Goal: Complete application form

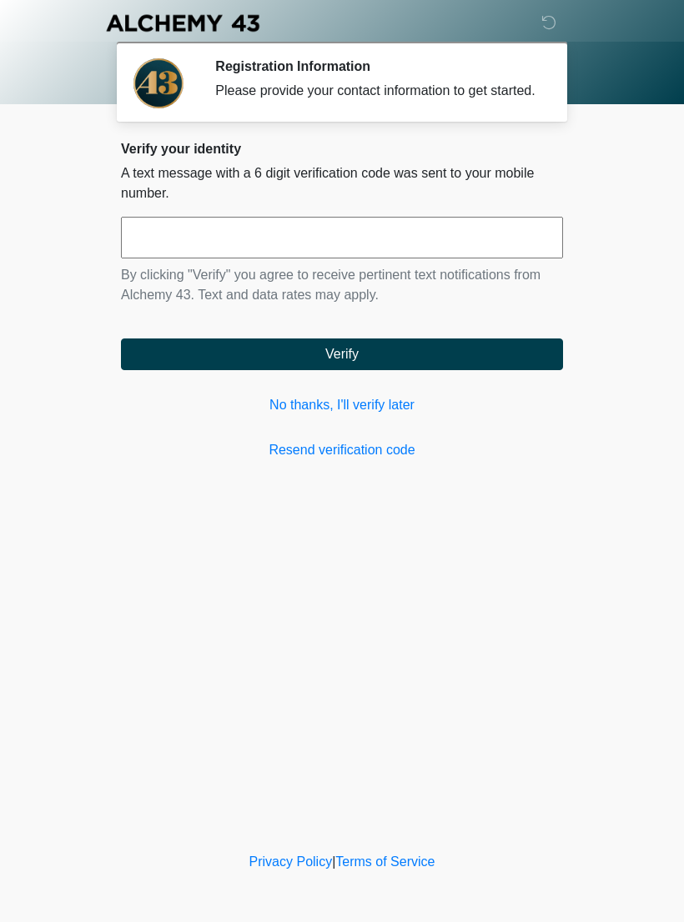
click at [154, 251] on input "text" at bounding box center [342, 238] width 442 height 42
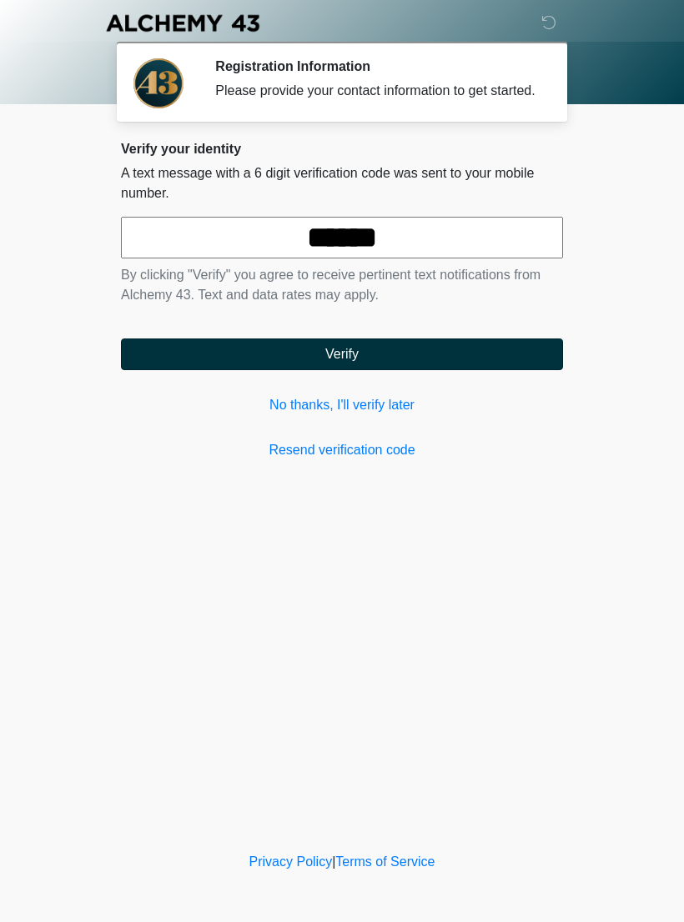
type input "******"
click at [356, 370] on button "Verify" at bounding box center [342, 355] width 442 height 32
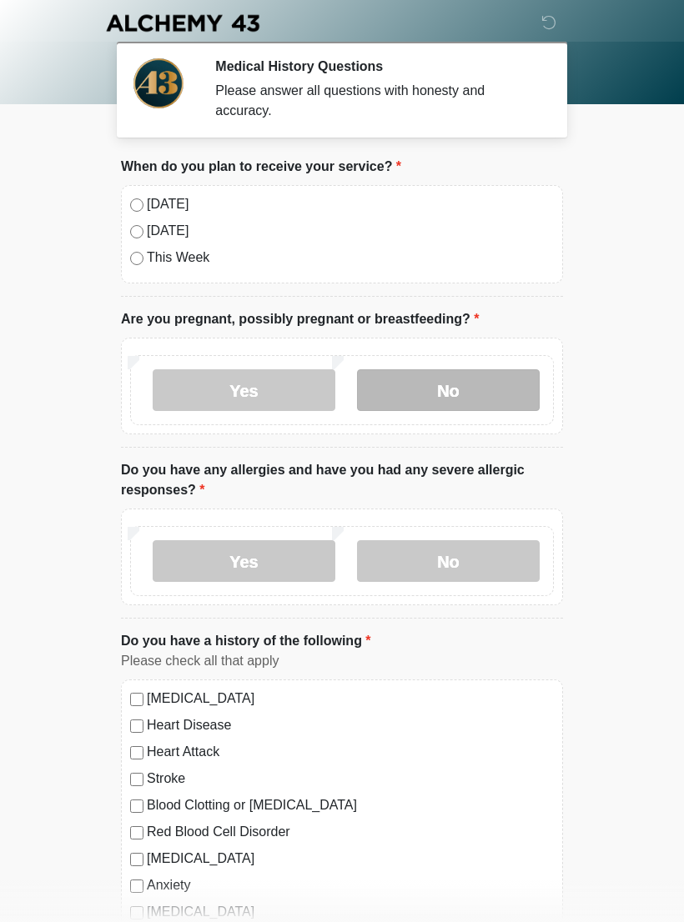
click at [469, 393] on label "No" at bounding box center [448, 390] width 183 height 42
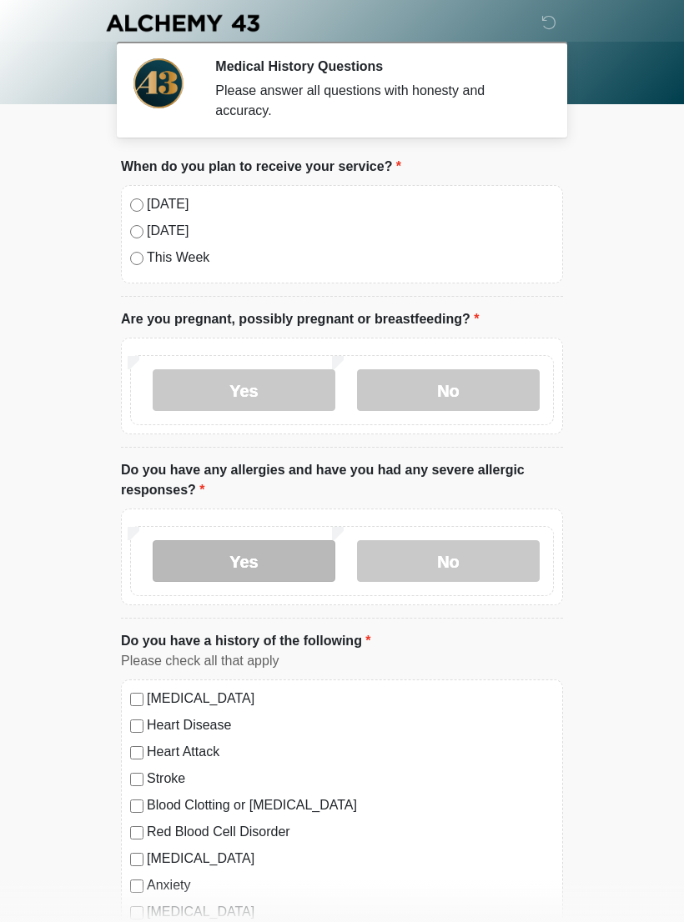
click at [256, 551] on label "Yes" at bounding box center [244, 561] width 183 height 42
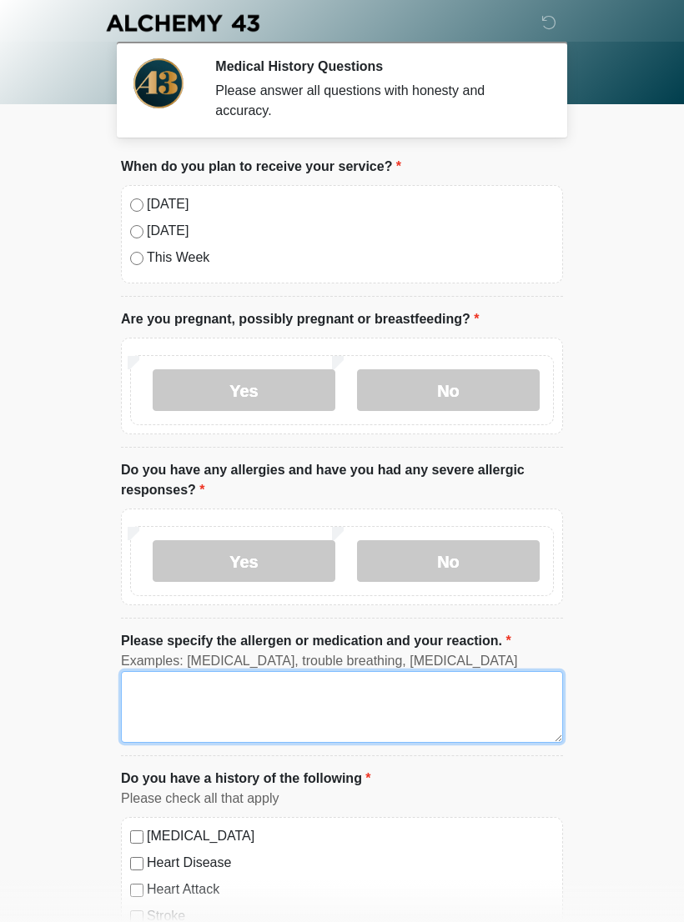
click at [213, 690] on textarea "Please specify the allergen or medication and your reaction." at bounding box center [342, 707] width 442 height 72
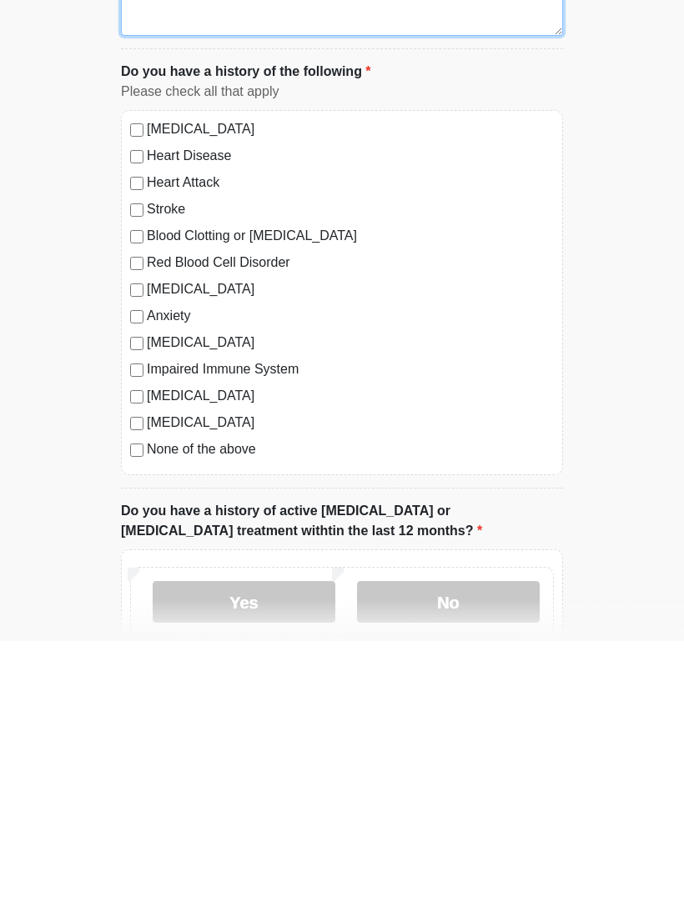
scroll to position [427, 0]
type textarea "**********"
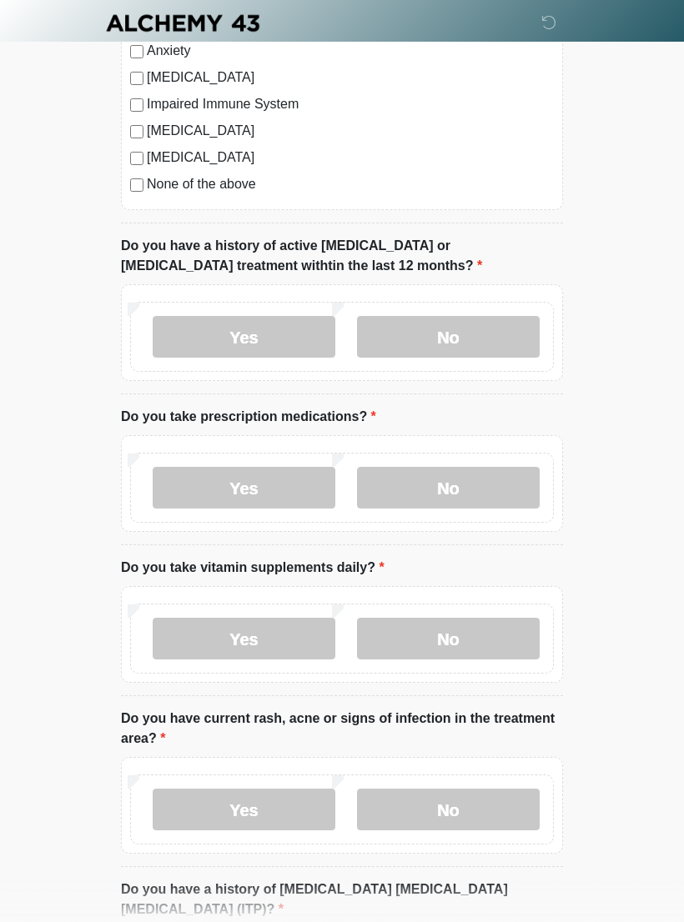
scroll to position [974, 0]
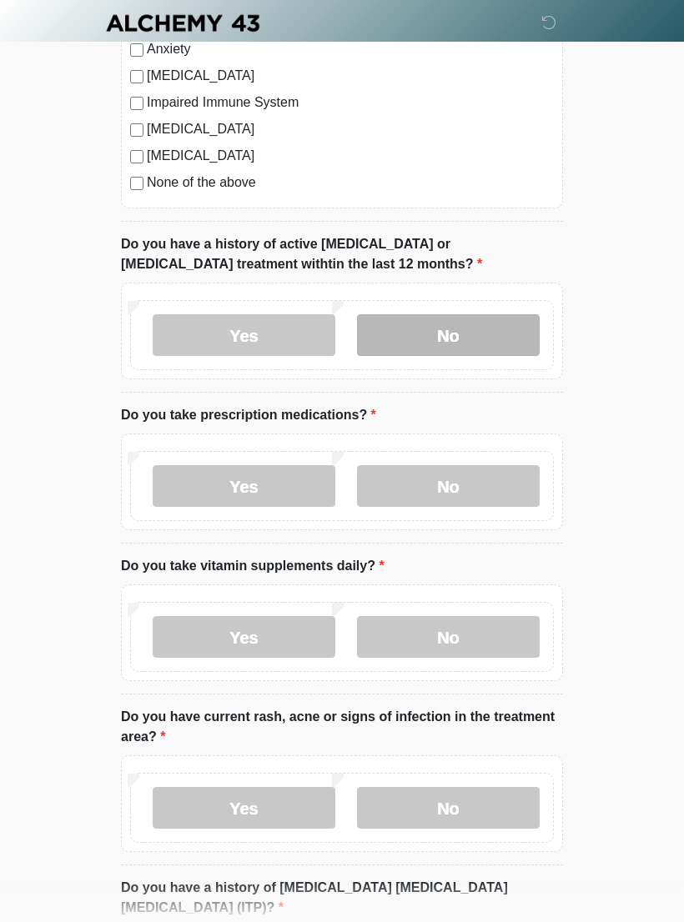
click at [440, 333] on label "No" at bounding box center [448, 335] width 183 height 42
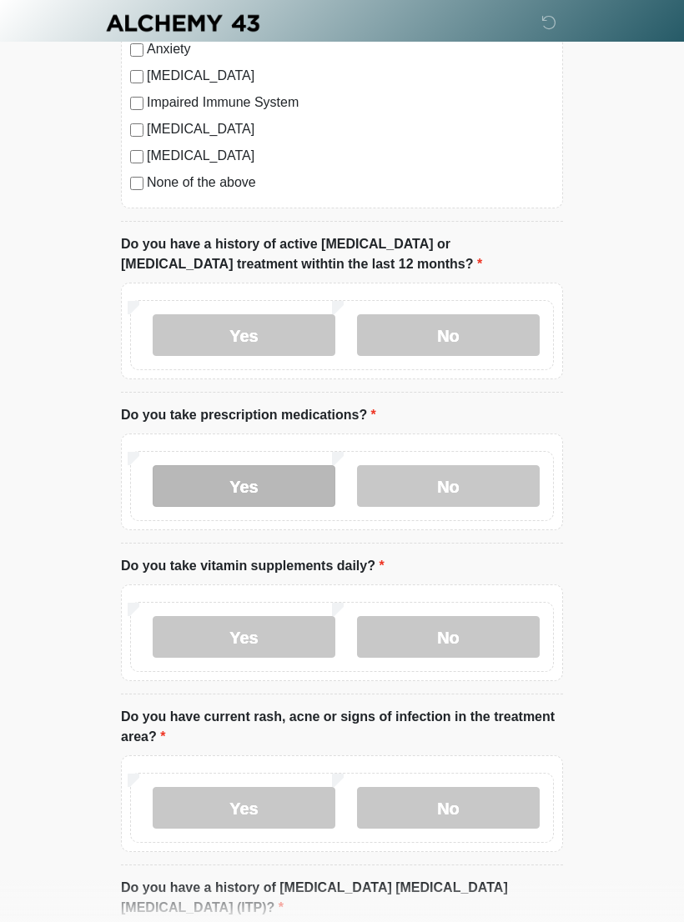
click at [222, 482] on label "Yes" at bounding box center [244, 486] width 183 height 42
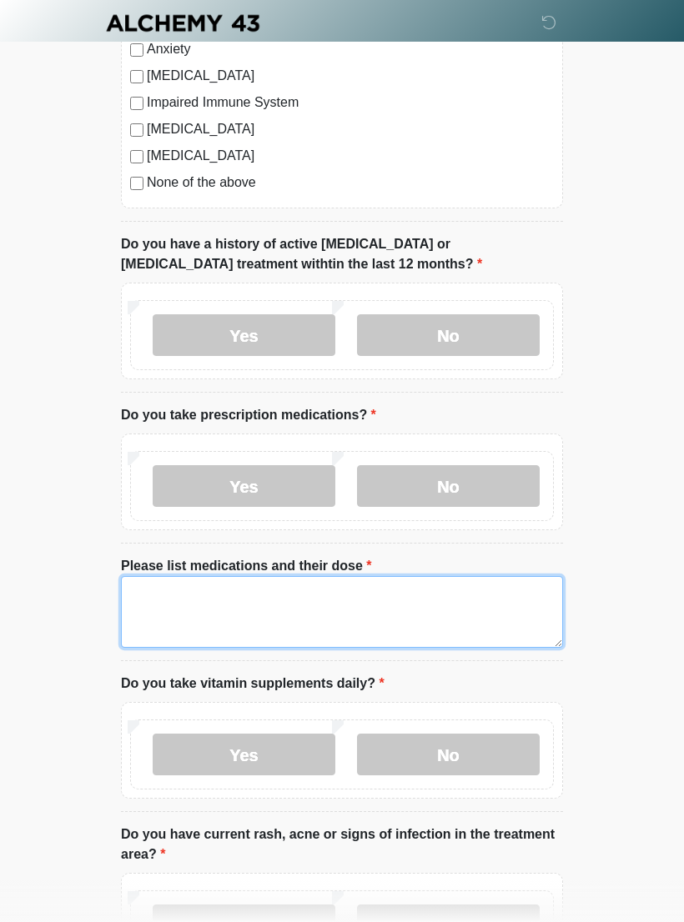
click at [163, 598] on textarea "Please list medications and their dose" at bounding box center [342, 612] width 442 height 72
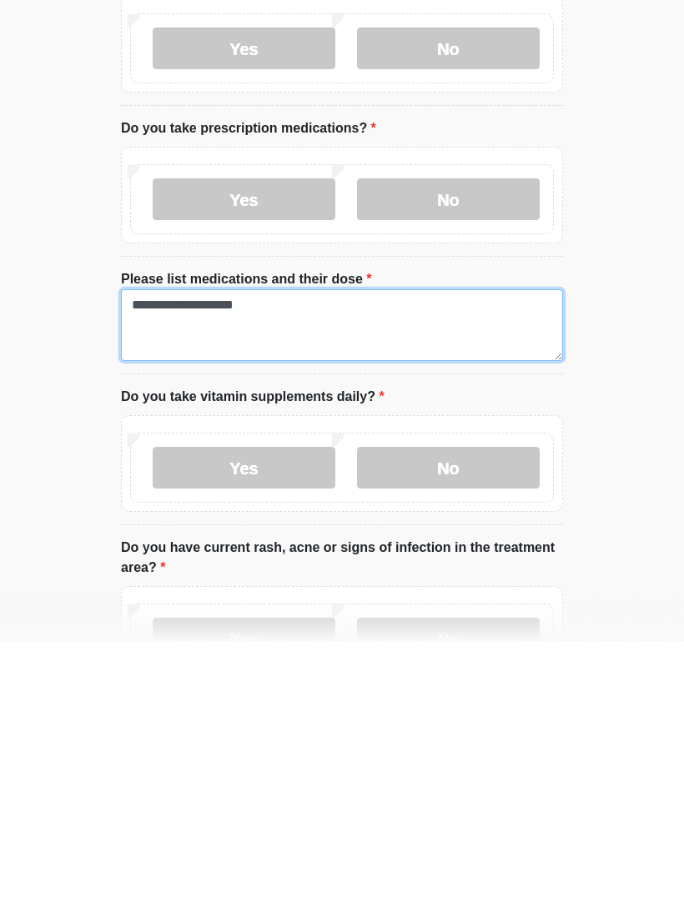
scroll to position [981, 0]
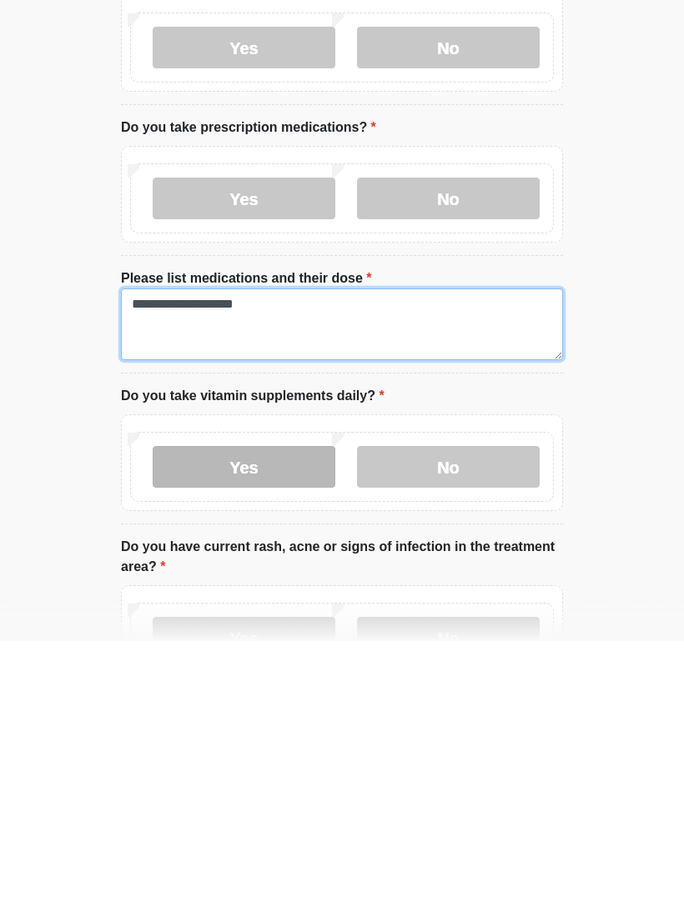
type textarea "**********"
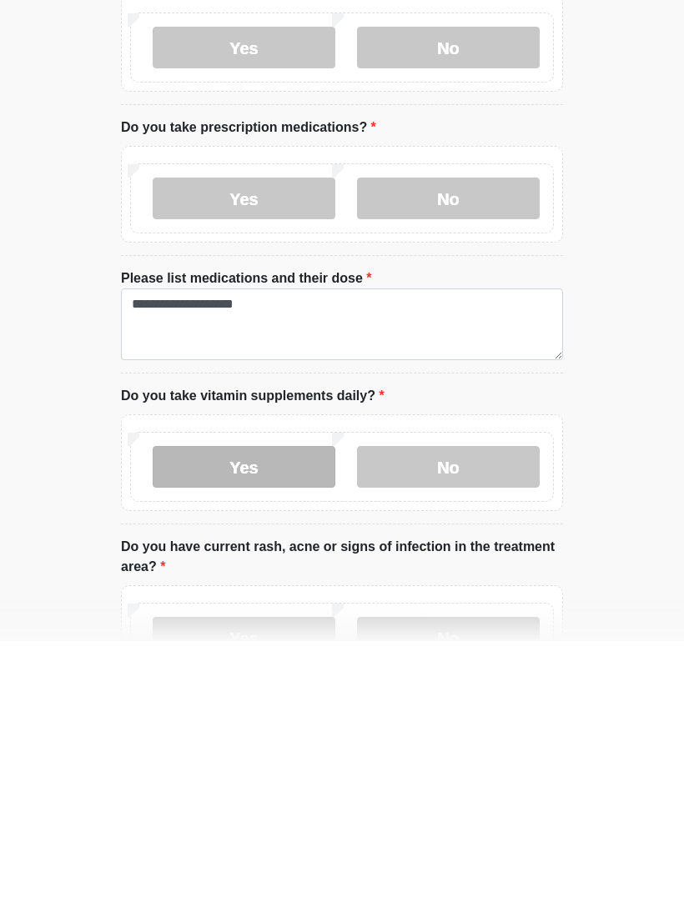
click at [221, 727] on label "Yes" at bounding box center [244, 748] width 183 height 42
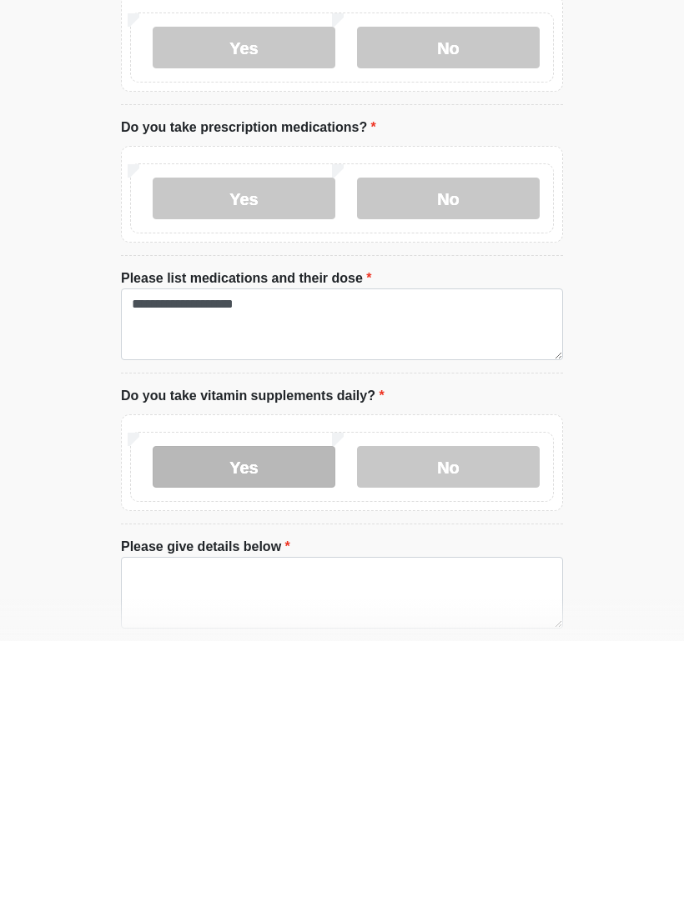
scroll to position [1262, 0]
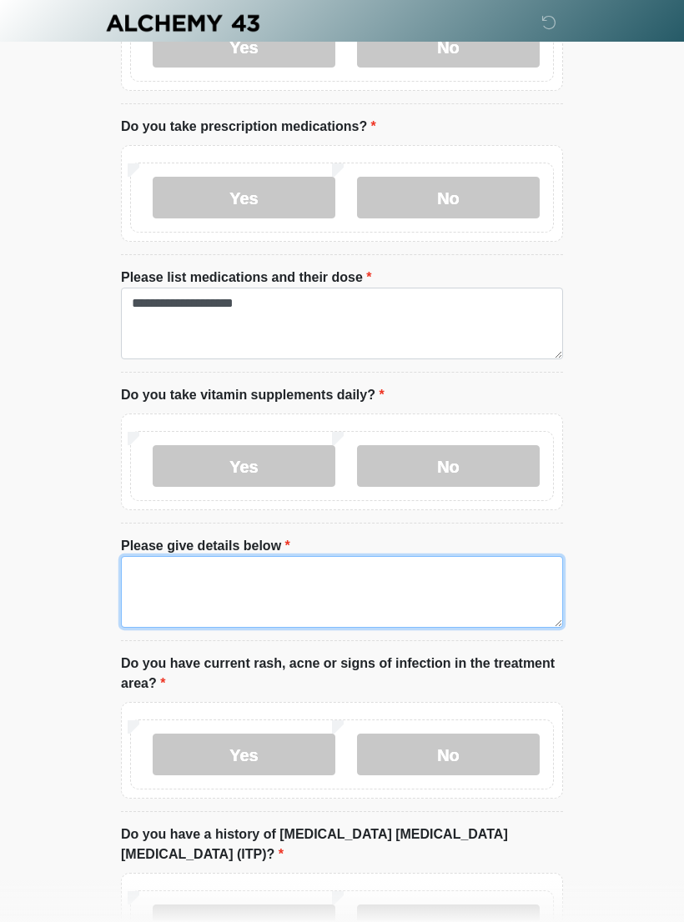
click at [146, 574] on textarea "Please give details below" at bounding box center [342, 592] width 442 height 72
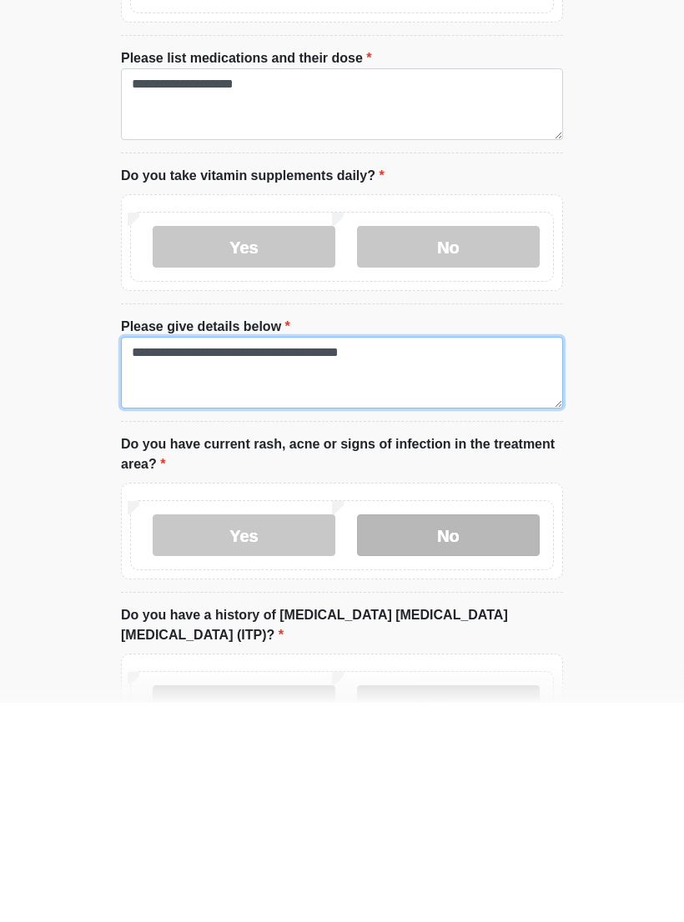
type textarea "**********"
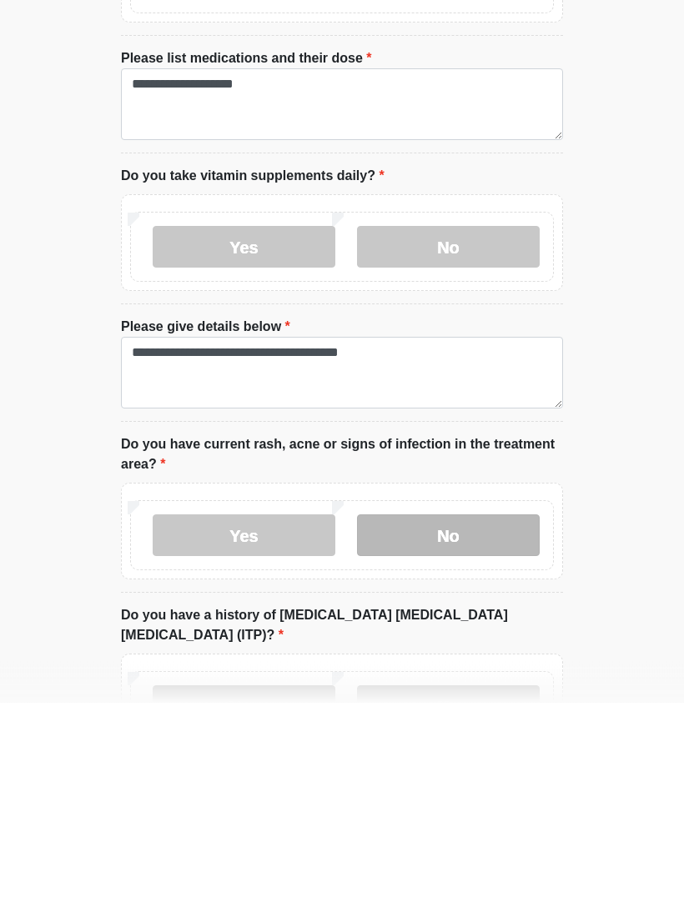
click at [411, 735] on label "No" at bounding box center [448, 756] width 183 height 42
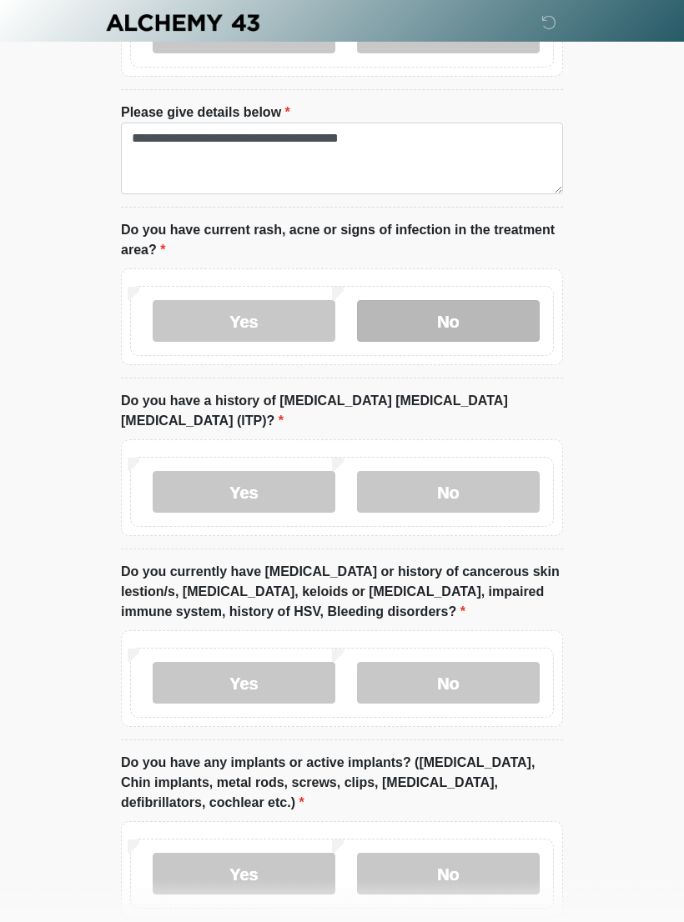
scroll to position [1696, 0]
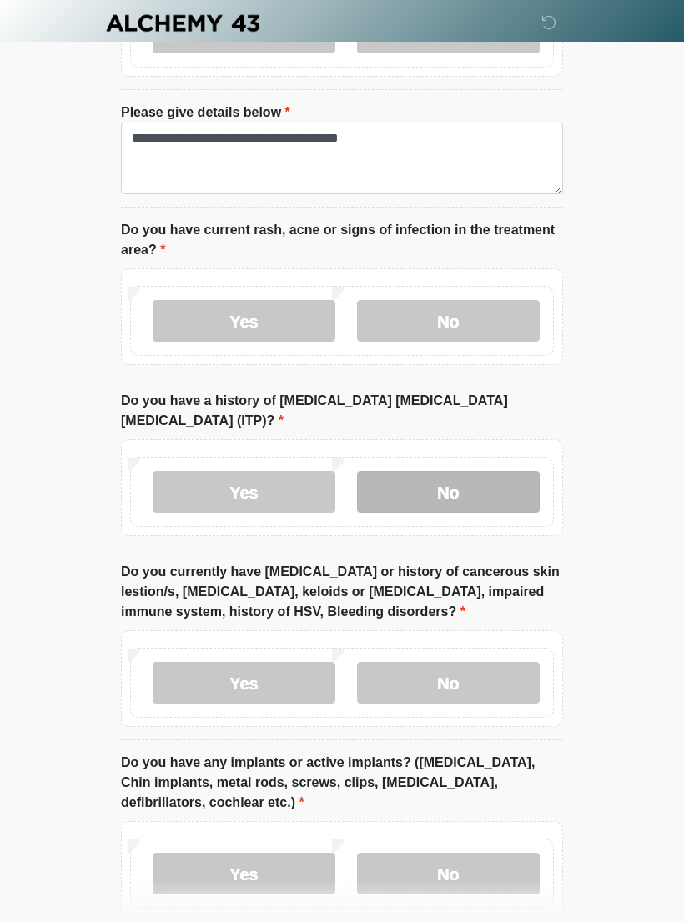
click at [447, 485] on label "No" at bounding box center [448, 492] width 183 height 42
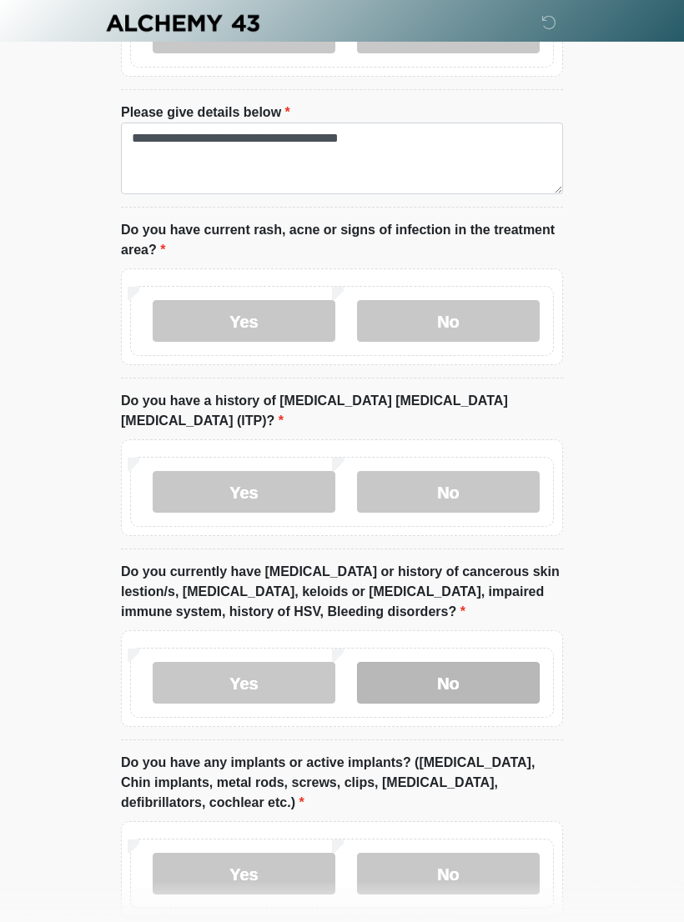
click at [435, 670] on label "No" at bounding box center [448, 683] width 183 height 42
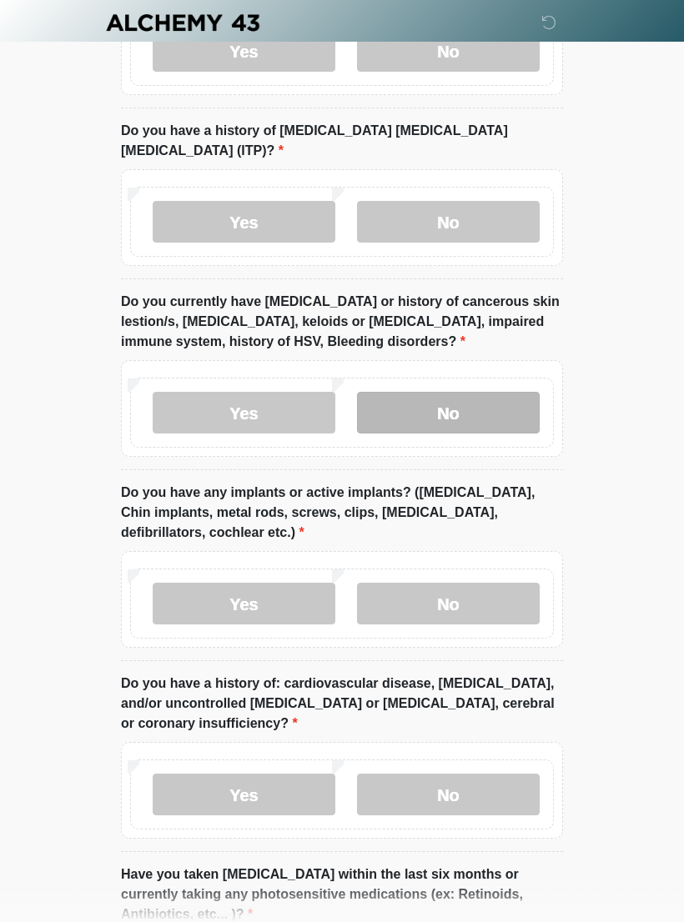
scroll to position [1966, 0]
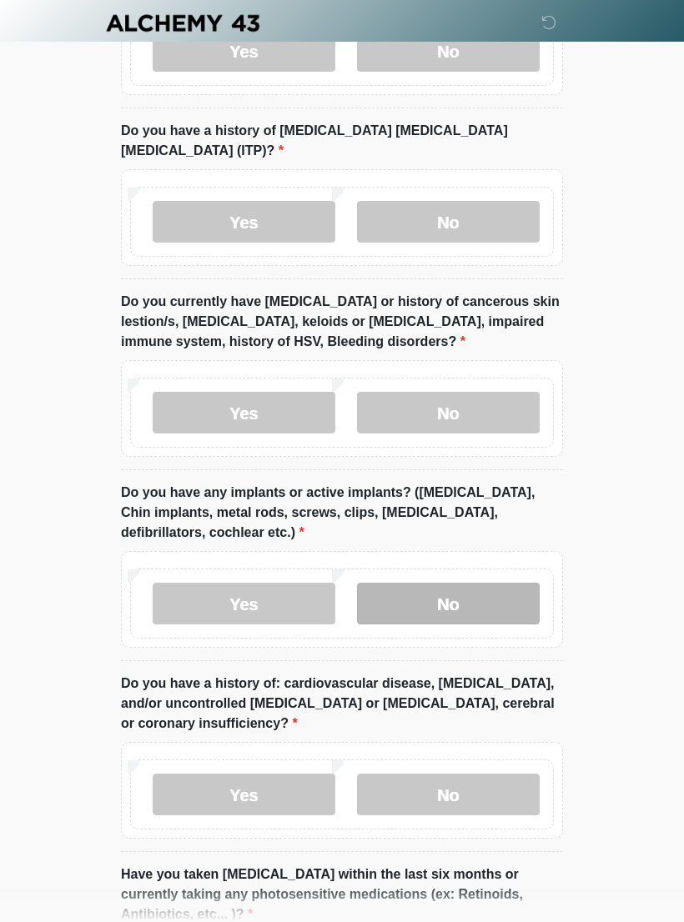
click at [439, 596] on label "No" at bounding box center [448, 604] width 183 height 42
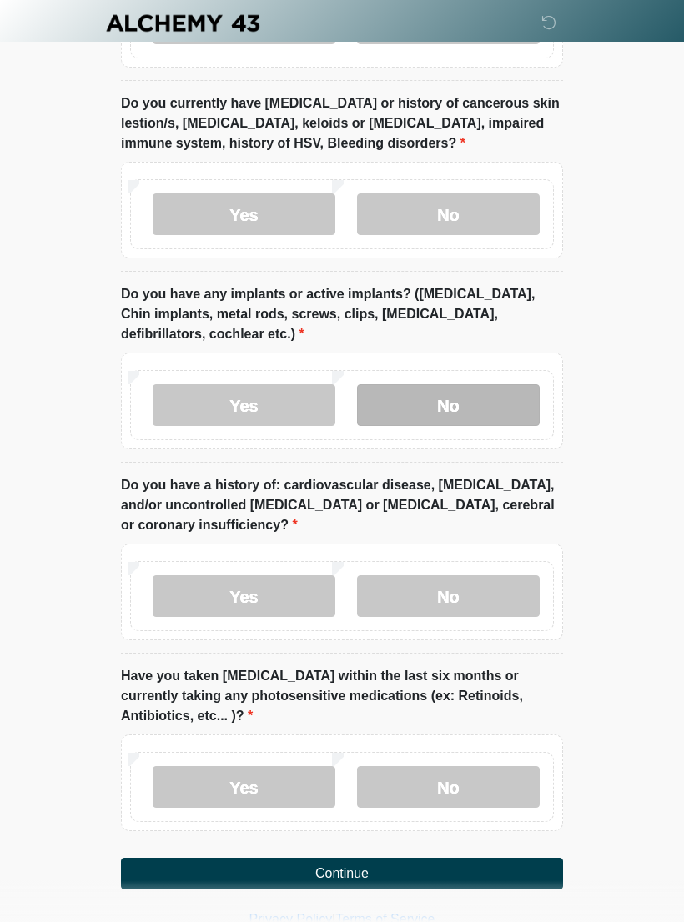
scroll to position [2190, 0]
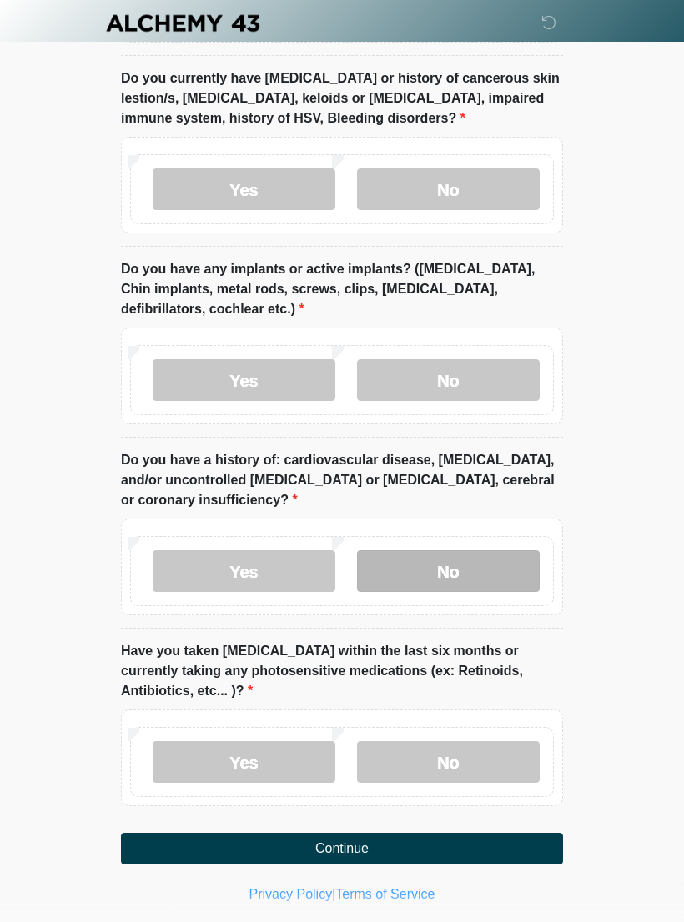
click at [442, 564] on label "No" at bounding box center [448, 571] width 183 height 42
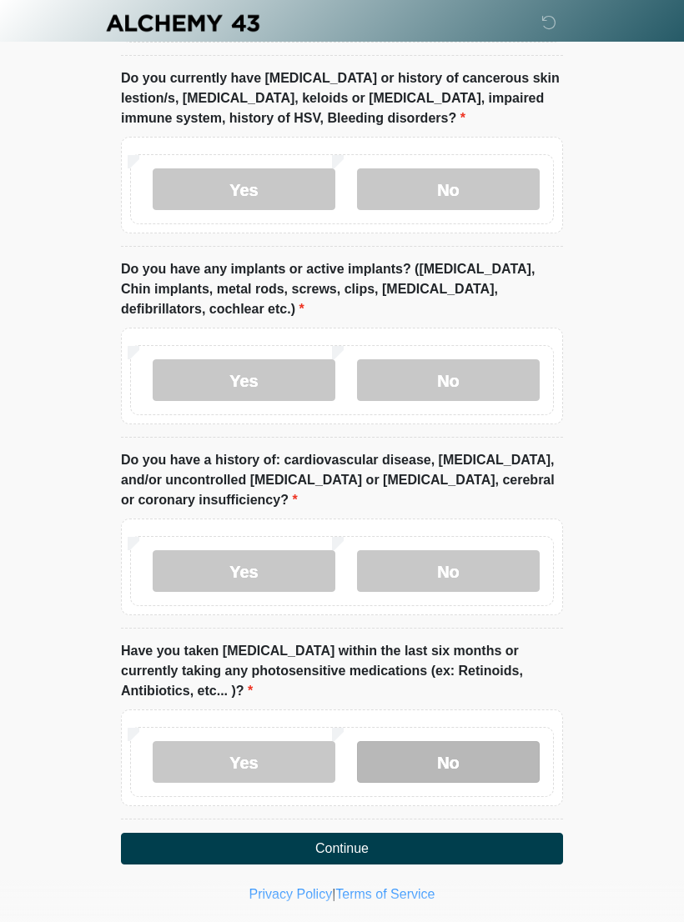
click at [438, 760] on label "No" at bounding box center [448, 762] width 183 height 42
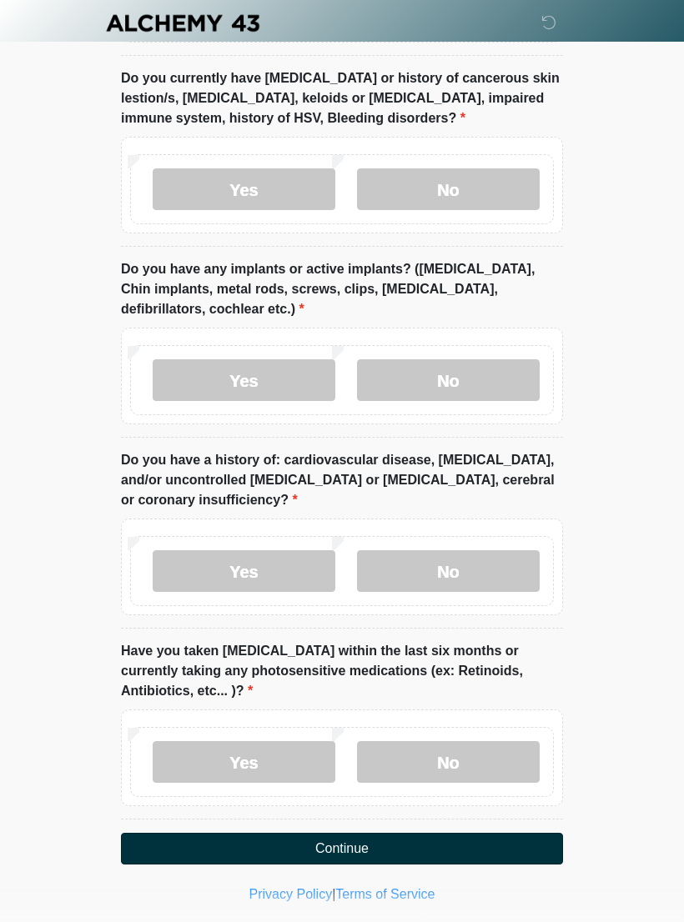
click at [306, 843] on button "Continue" at bounding box center [342, 849] width 442 height 32
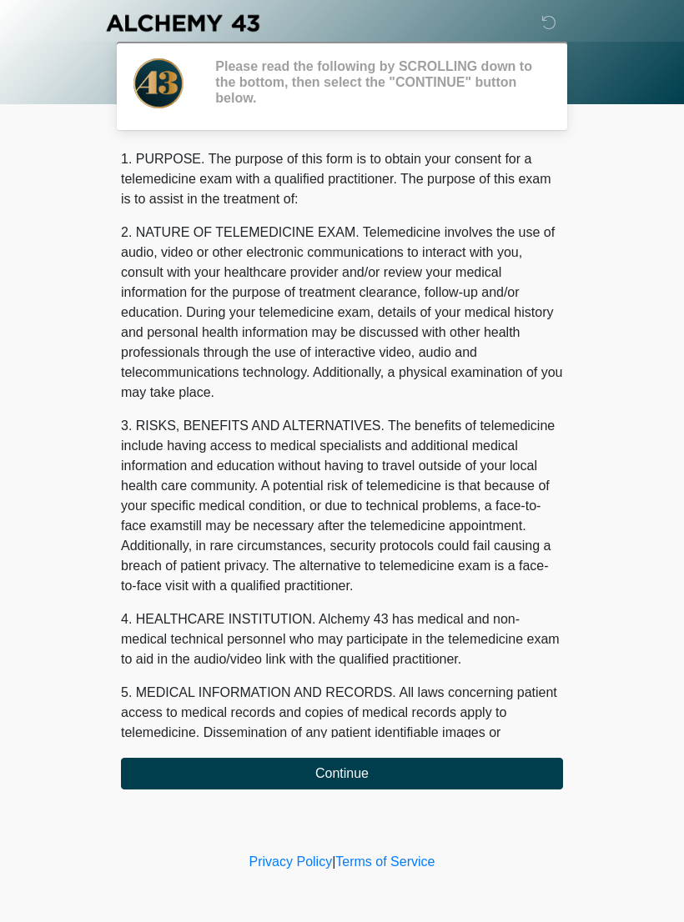
scroll to position [0, 0]
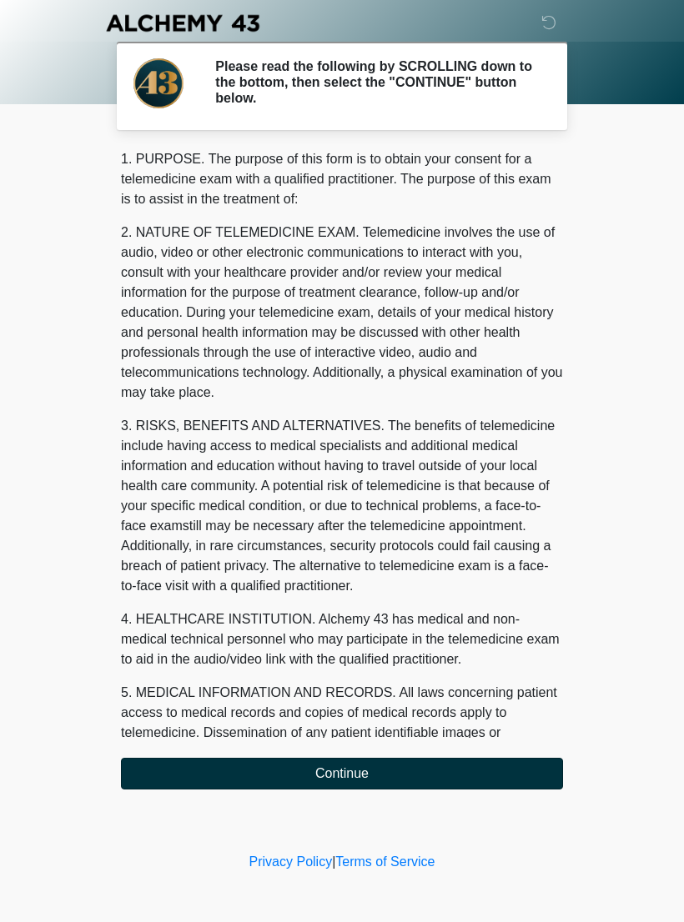
click at [319, 782] on button "Continue" at bounding box center [342, 774] width 442 height 32
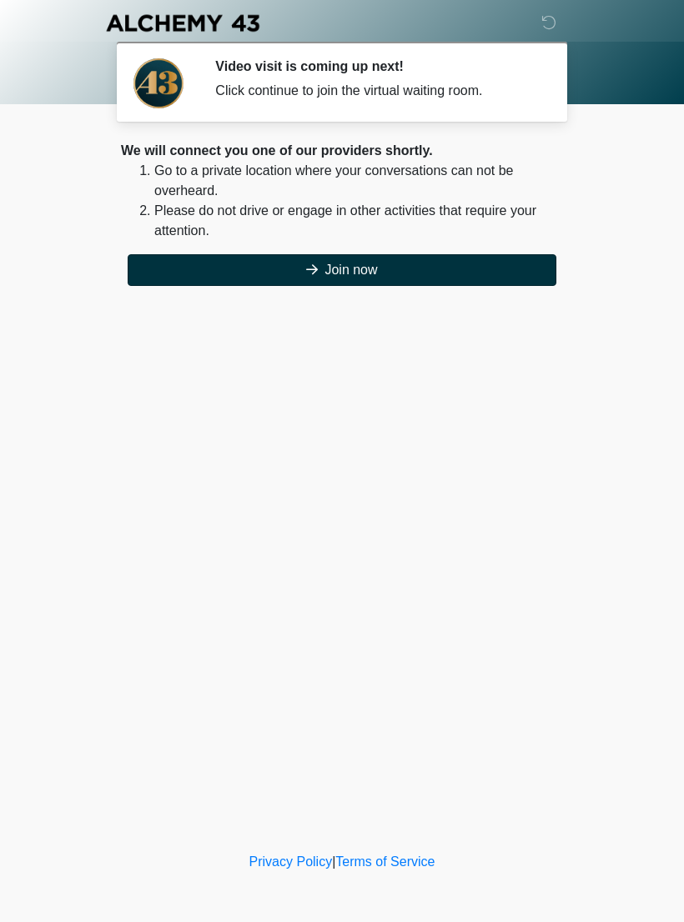
click at [345, 277] on button "Join now" at bounding box center [342, 270] width 429 height 32
